Goal: Find specific page/section: Find specific page/section

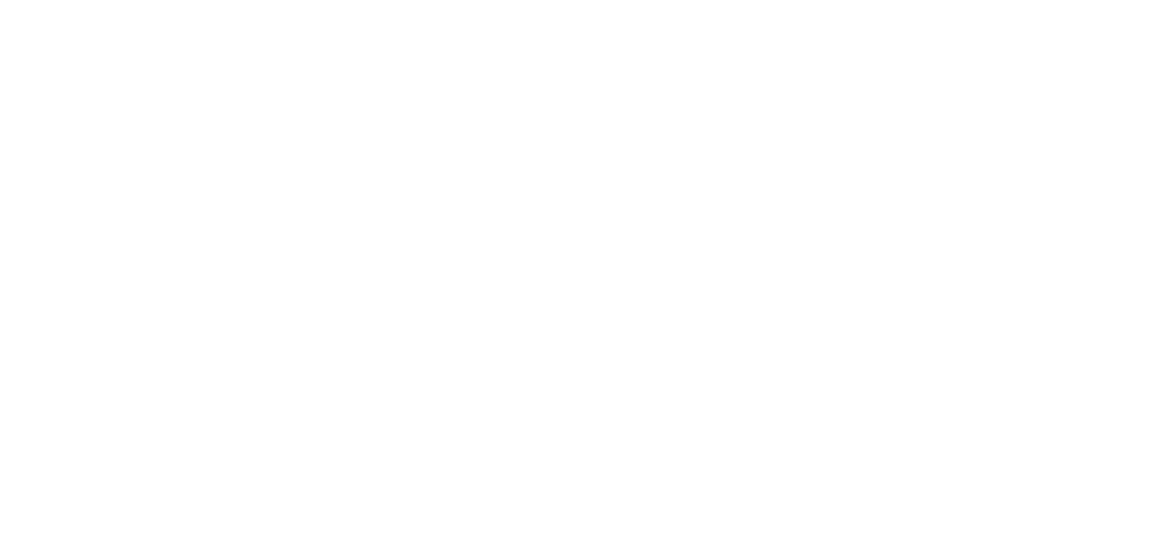
select select "Song"
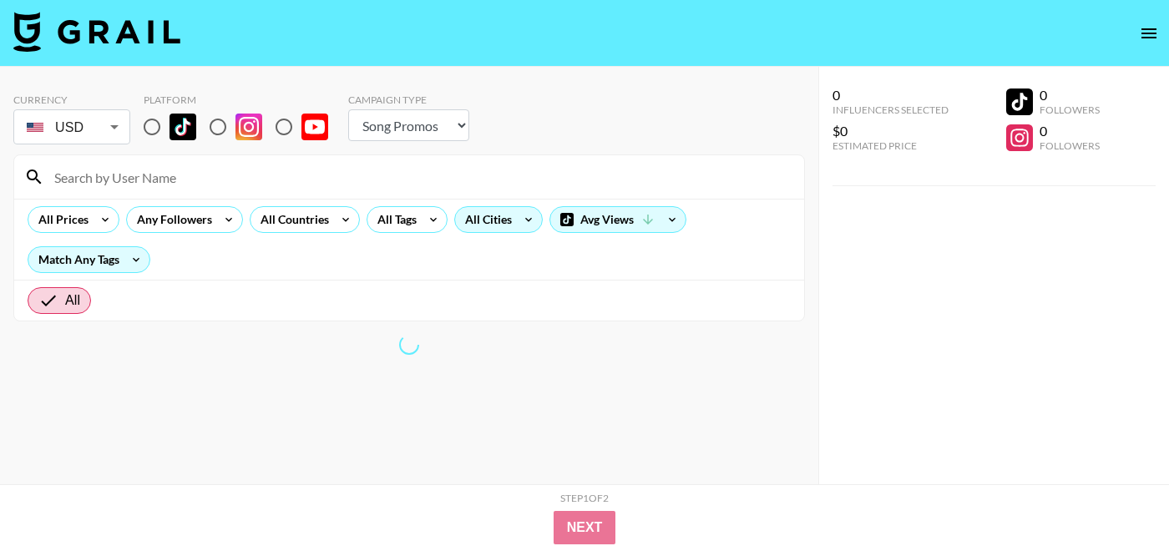
click at [494, 210] on div "All Cities" at bounding box center [485, 219] width 60 height 25
click at [306, 231] on div at bounding box center [584, 275] width 1169 height 551
click at [312, 222] on div at bounding box center [584, 275] width 1169 height 551
click at [156, 134] on div at bounding box center [584, 275] width 1169 height 551
click at [150, 121] on div at bounding box center [584, 275] width 1169 height 551
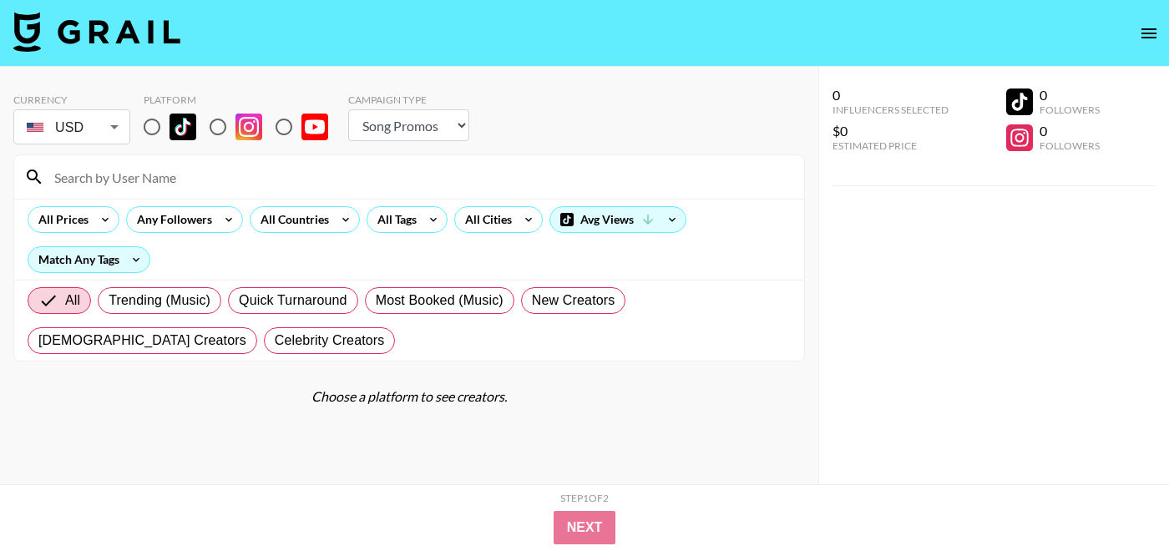
click at [151, 124] on input "radio" at bounding box center [151, 126] width 35 height 35
radio input "true"
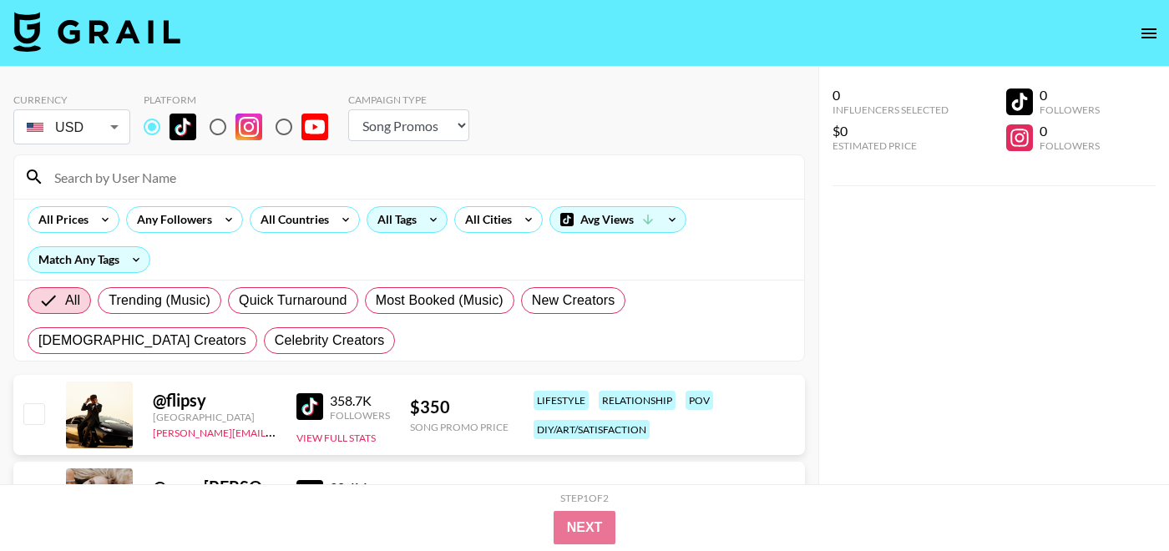
click at [394, 223] on div "All Tags" at bounding box center [393, 219] width 53 height 25
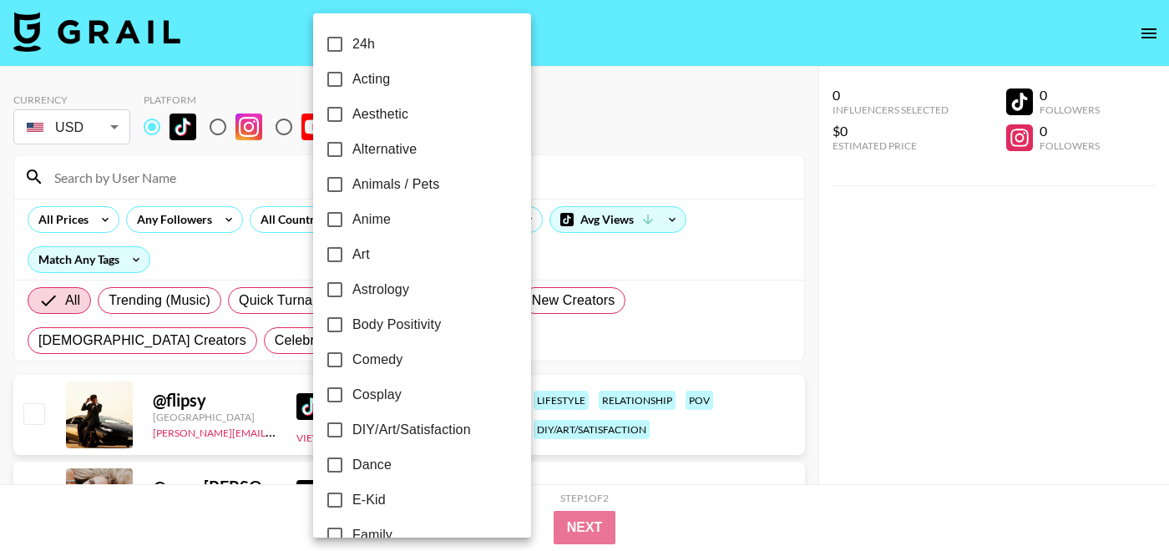
click at [301, 220] on div at bounding box center [584, 275] width 1169 height 551
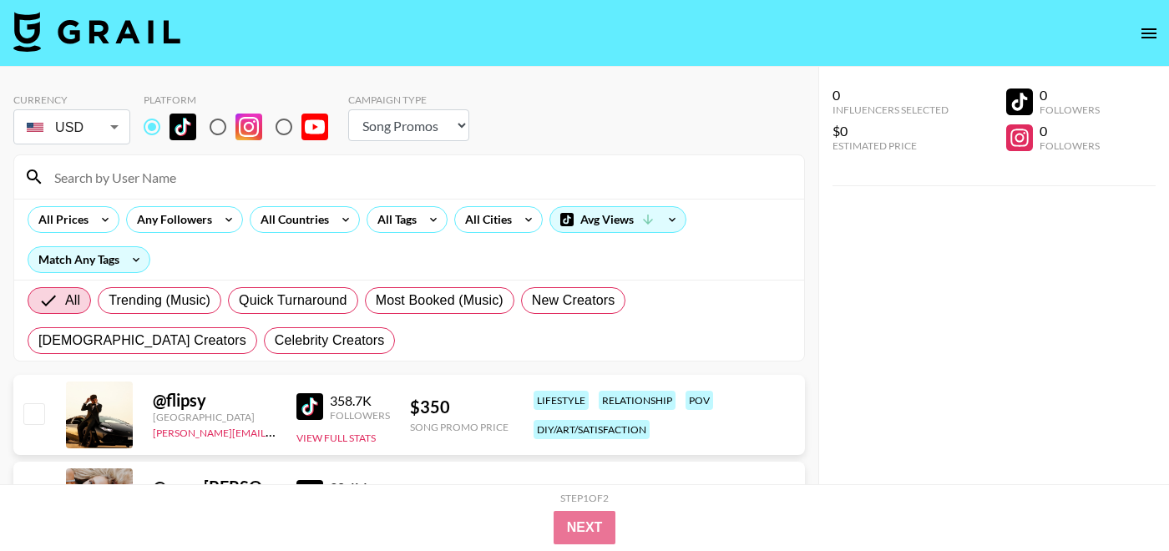
click at [296, 220] on div "24h Acting Aesthetic Alternative Animals / Pets Anime Art Astrology Body Positi…" at bounding box center [584, 275] width 1169 height 551
click at [315, 220] on div "All Countries" at bounding box center [292, 219] width 82 height 25
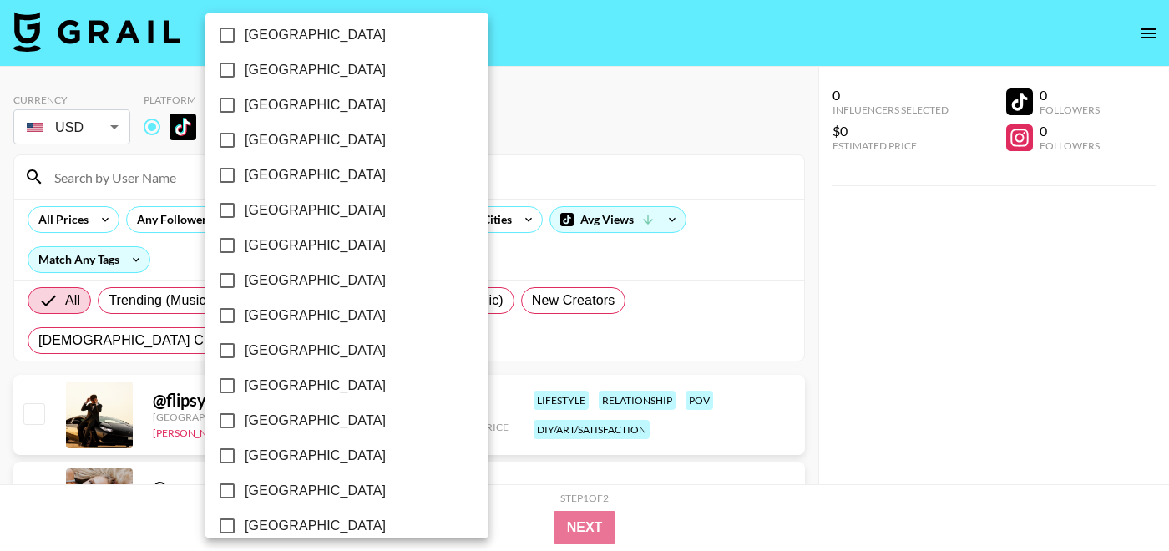
scroll to position [1212, 0]
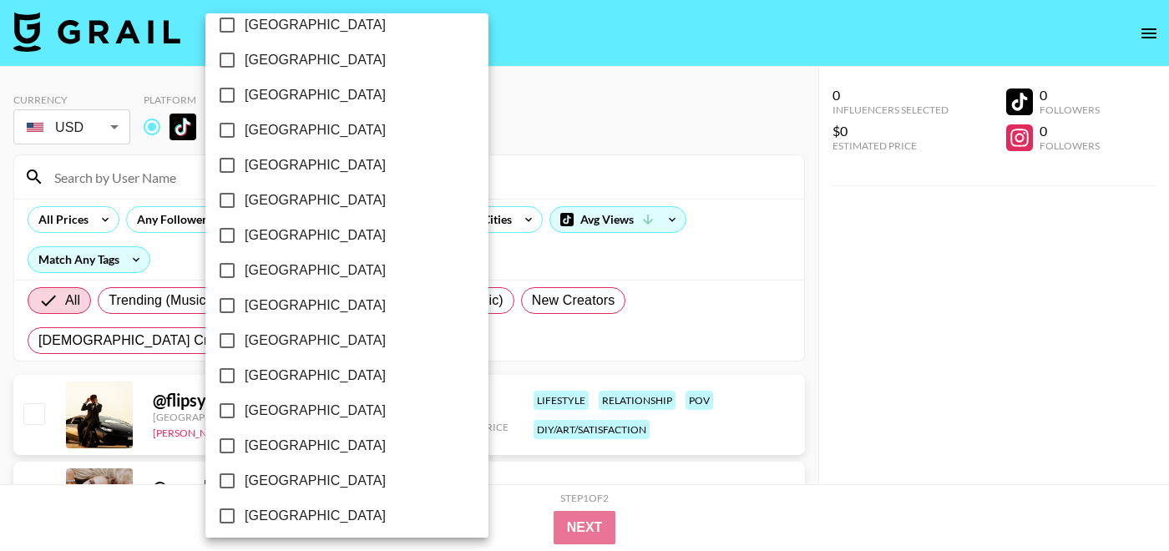
click at [256, 129] on span "[GEOGRAPHIC_DATA]" at bounding box center [315, 130] width 141 height 20
click at [245, 129] on input "[GEOGRAPHIC_DATA]" at bounding box center [227, 130] width 35 height 35
checkbox input "true"
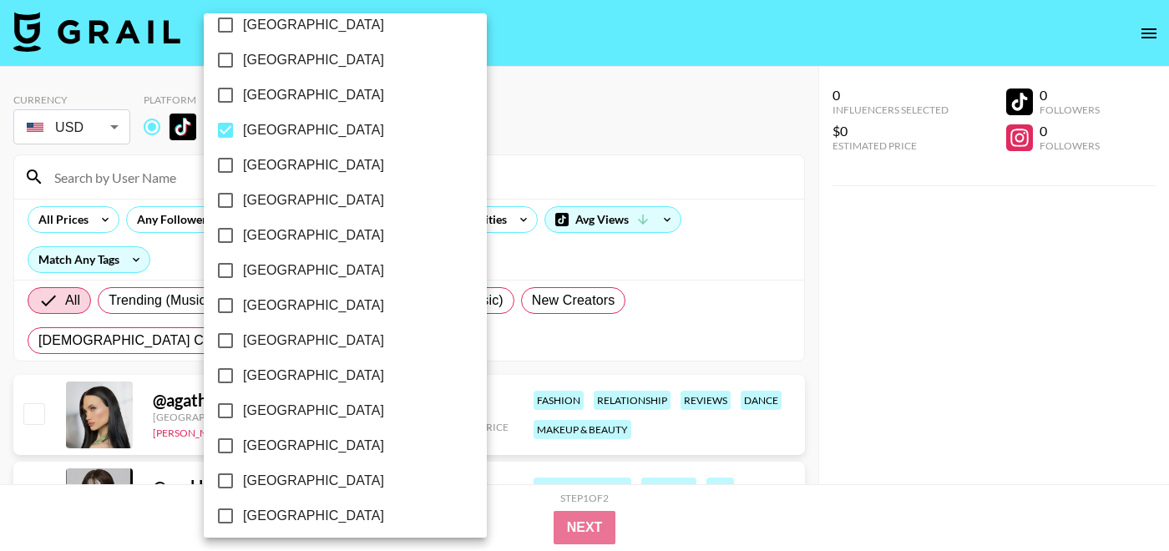
click at [570, 126] on div at bounding box center [584, 275] width 1169 height 551
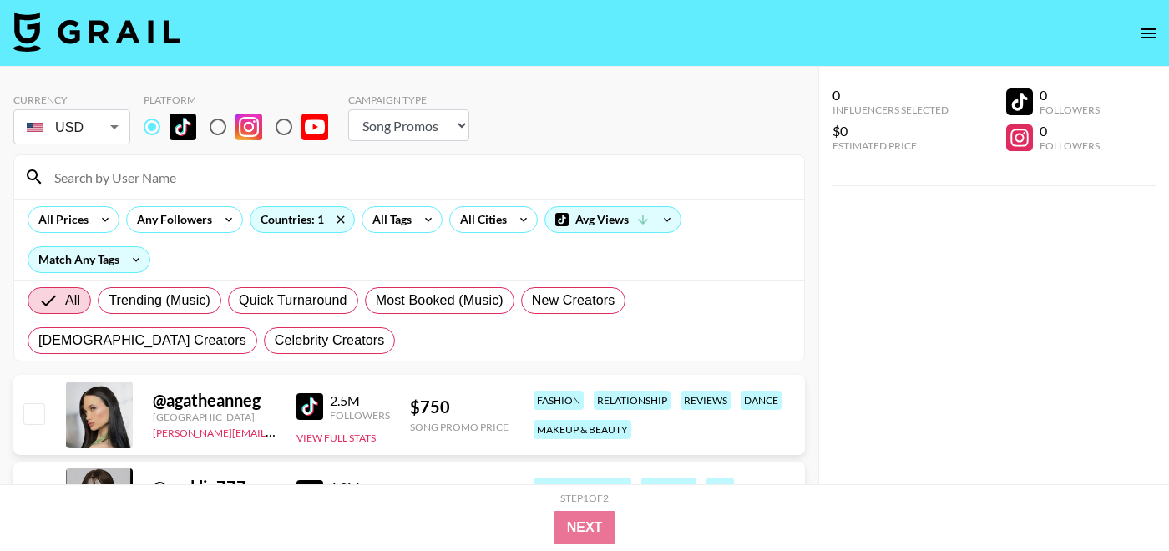
scroll to position [104, 0]
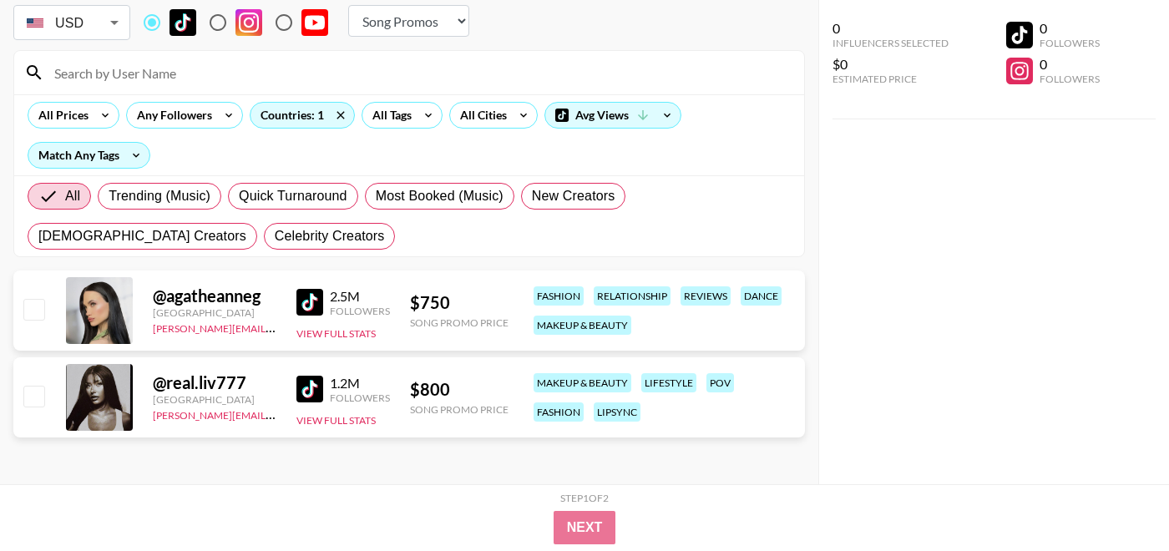
click at [304, 293] on img at bounding box center [309, 302] width 27 height 27
